Goal: Complete application form

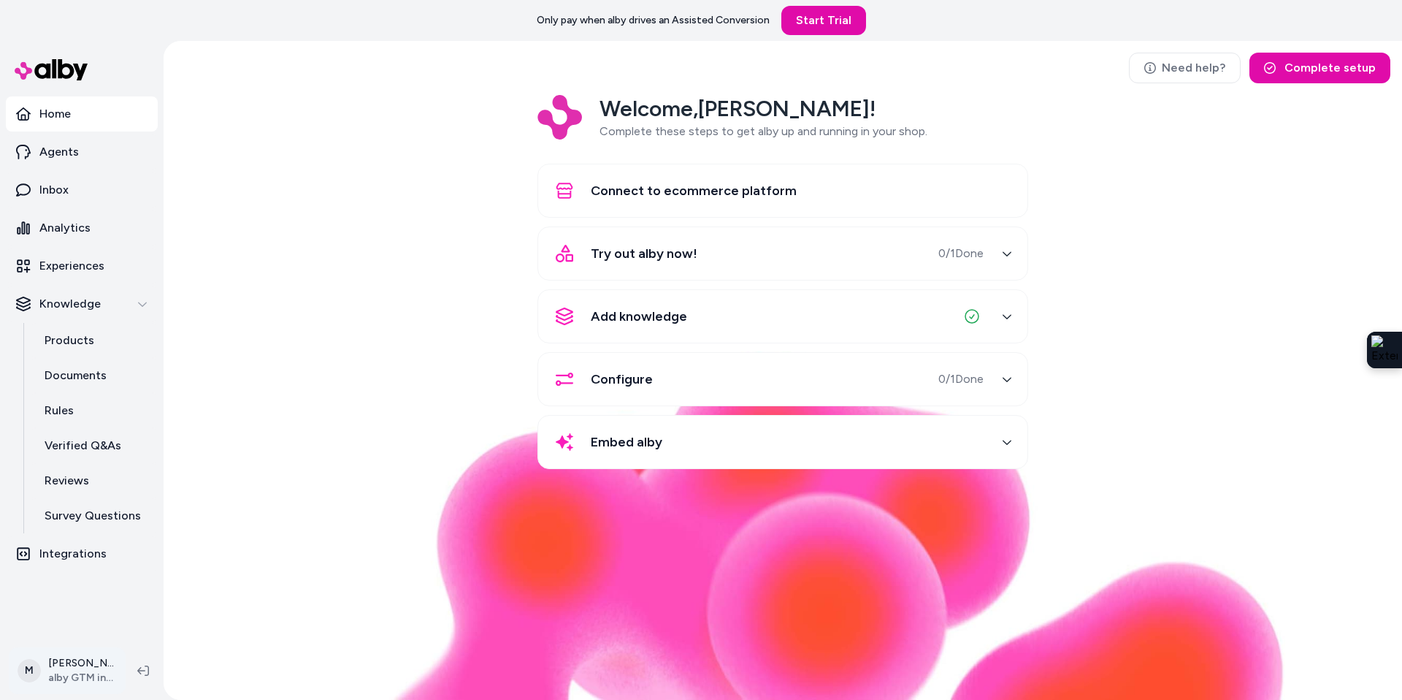
click at [66, 679] on html "Only pay when [PERSON_NAME] drives an Assisted Conversion Start Trial Home Agen…" at bounding box center [701, 350] width 1402 height 700
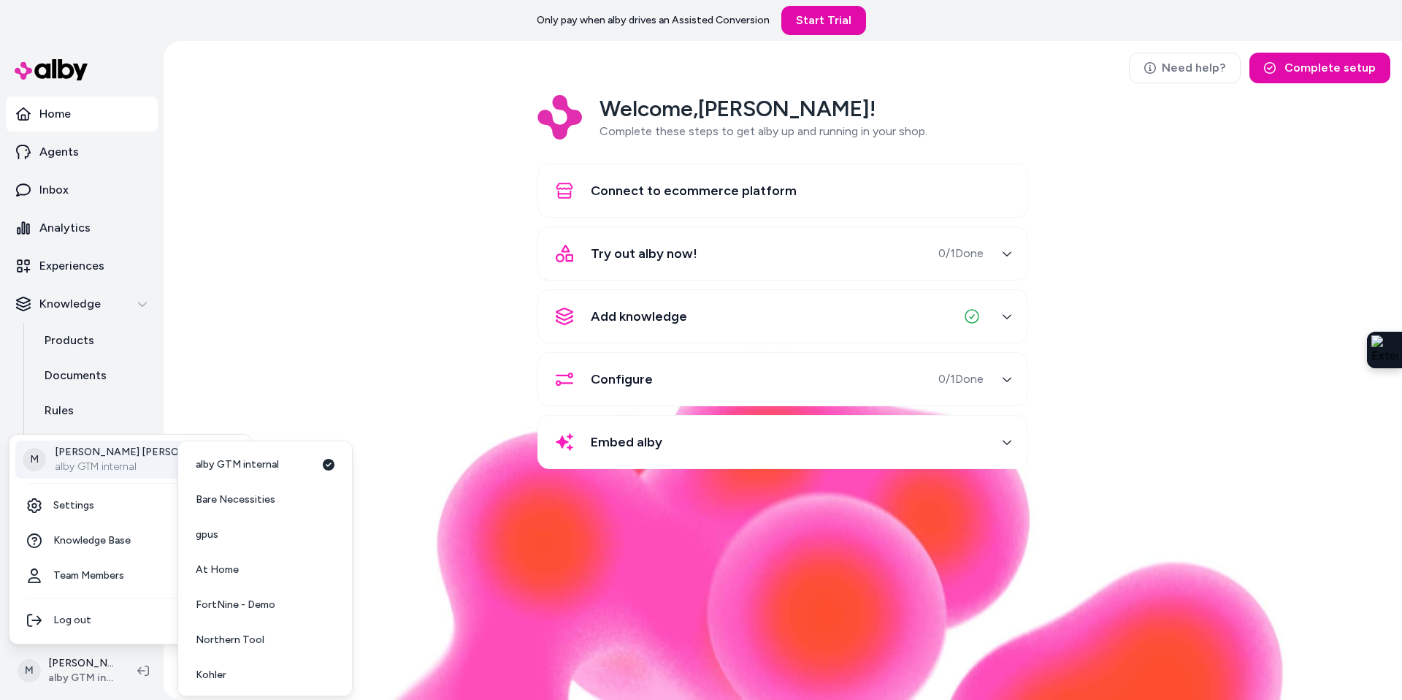
click at [123, 448] on p "[PERSON_NAME]" at bounding box center [141, 452] width 172 height 15
click at [237, 640] on span "SimpliSafe" at bounding box center [220, 637] width 48 height 15
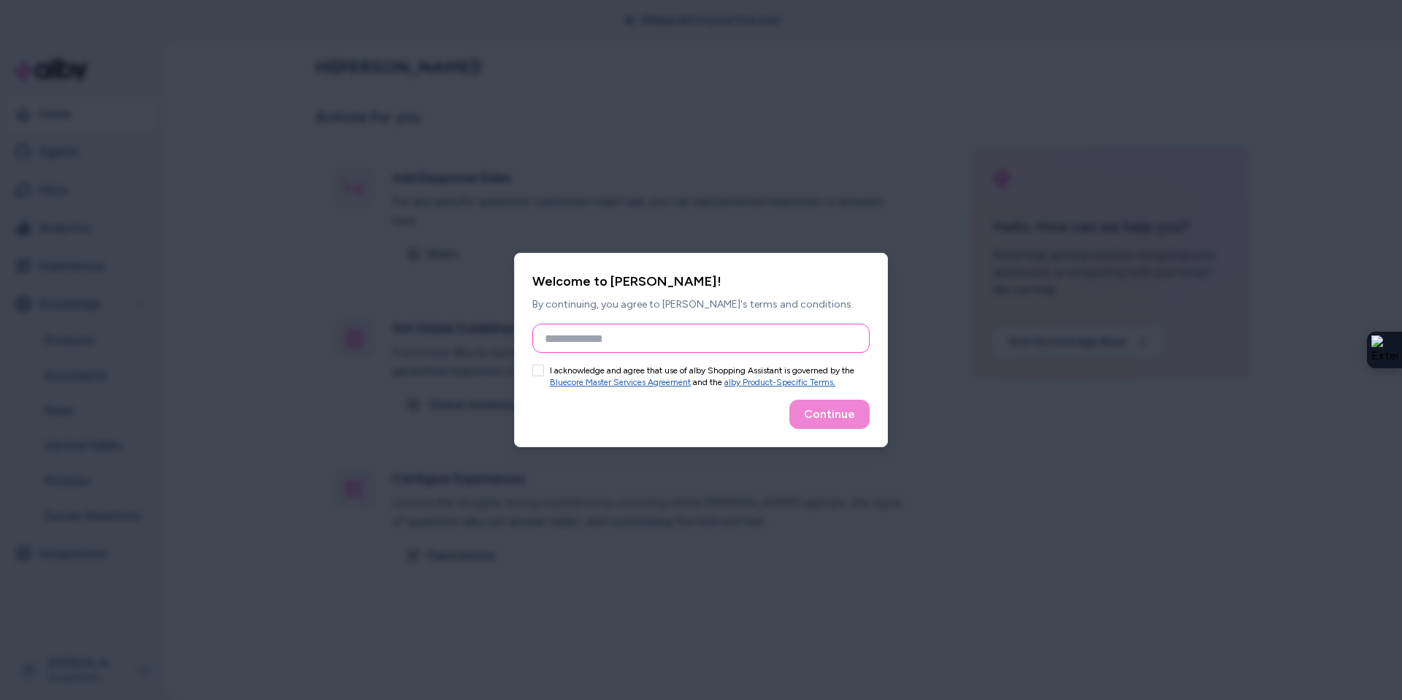
click at [579, 333] on input "Full Name" at bounding box center [700, 338] width 337 height 29
type input "*****"
click at [537, 374] on button "I acknowledge and agree that use of alby Shopping Assistant is governed by the …" at bounding box center [538, 370] width 12 height 12
click at [859, 421] on button "Continue" at bounding box center [829, 413] width 80 height 29
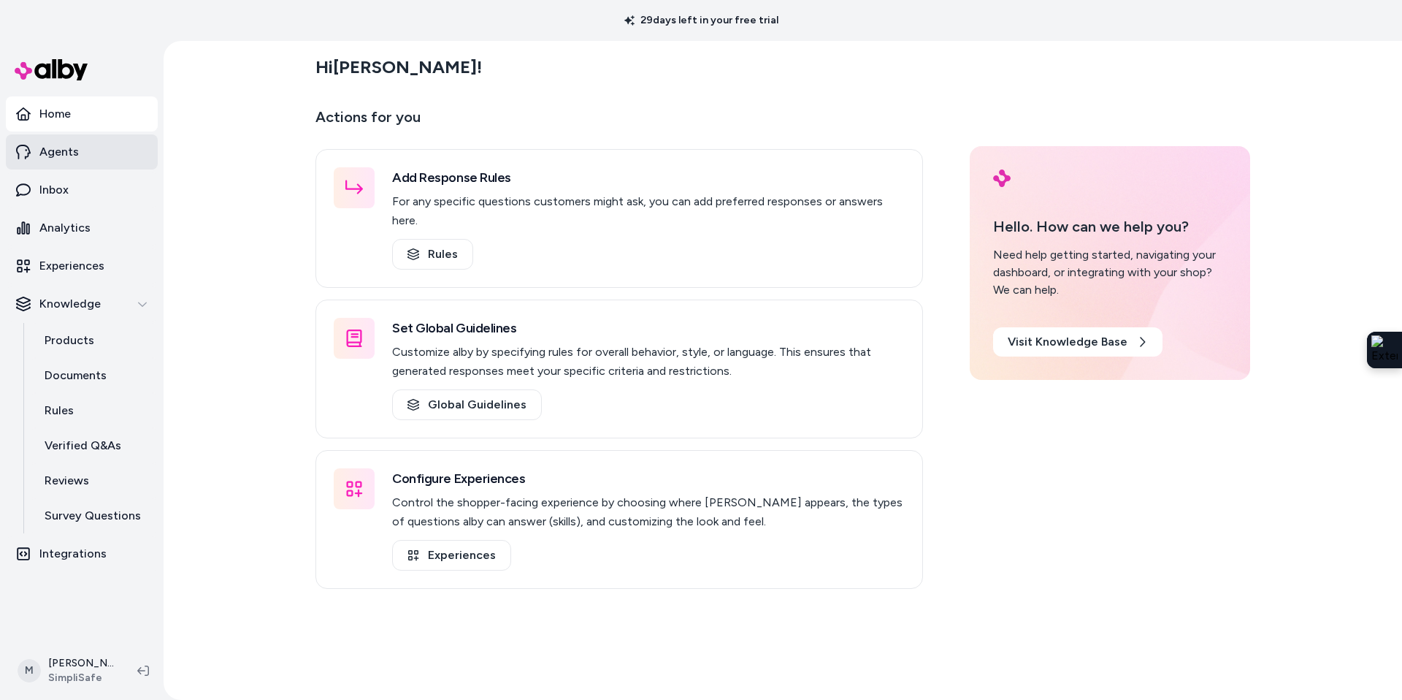
click at [76, 148] on p "Agents" at bounding box center [58, 152] width 39 height 18
